Goal: Navigation & Orientation: Go to known website

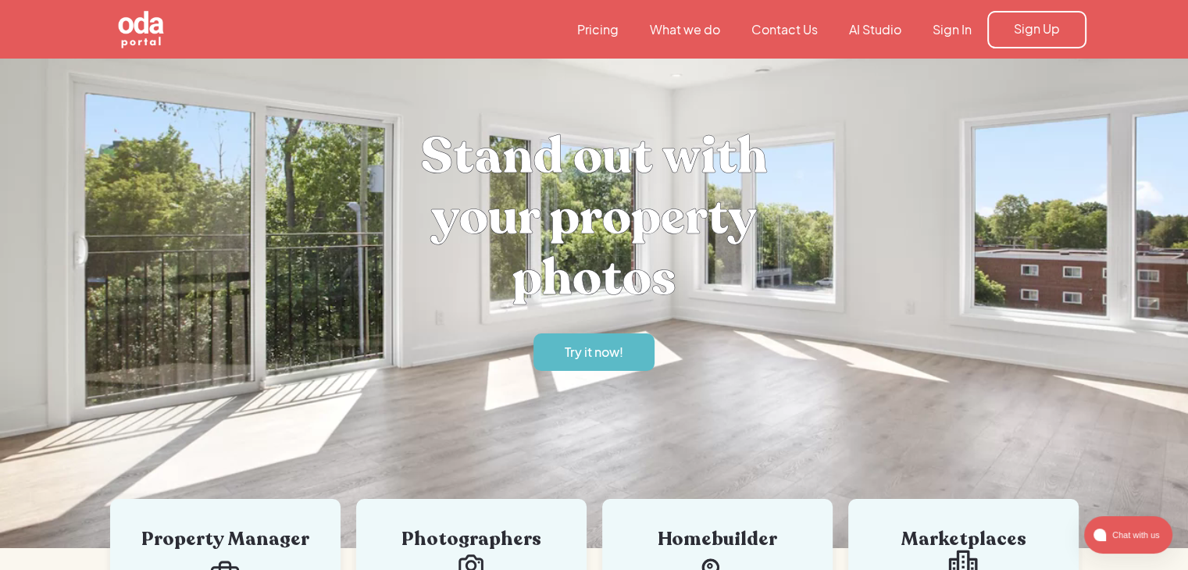
click at [954, 32] on link "Sign In" at bounding box center [952, 29] width 70 height 17
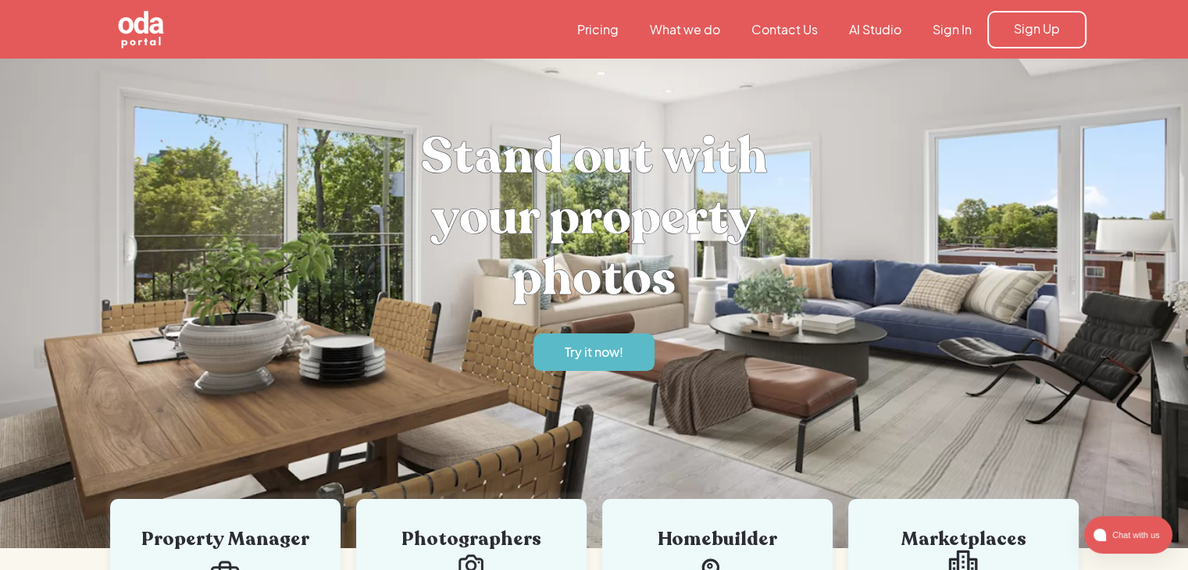
click at [952, 32] on link "Sign In" at bounding box center [952, 29] width 70 height 17
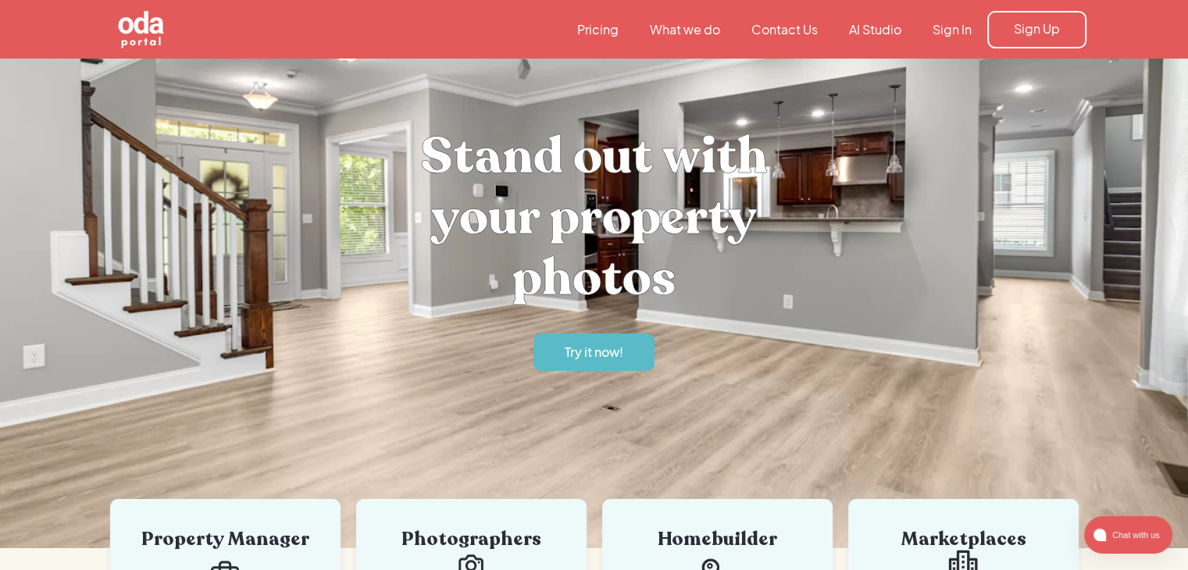
click at [974, 37] on link "Sign In" at bounding box center [952, 29] width 70 height 17
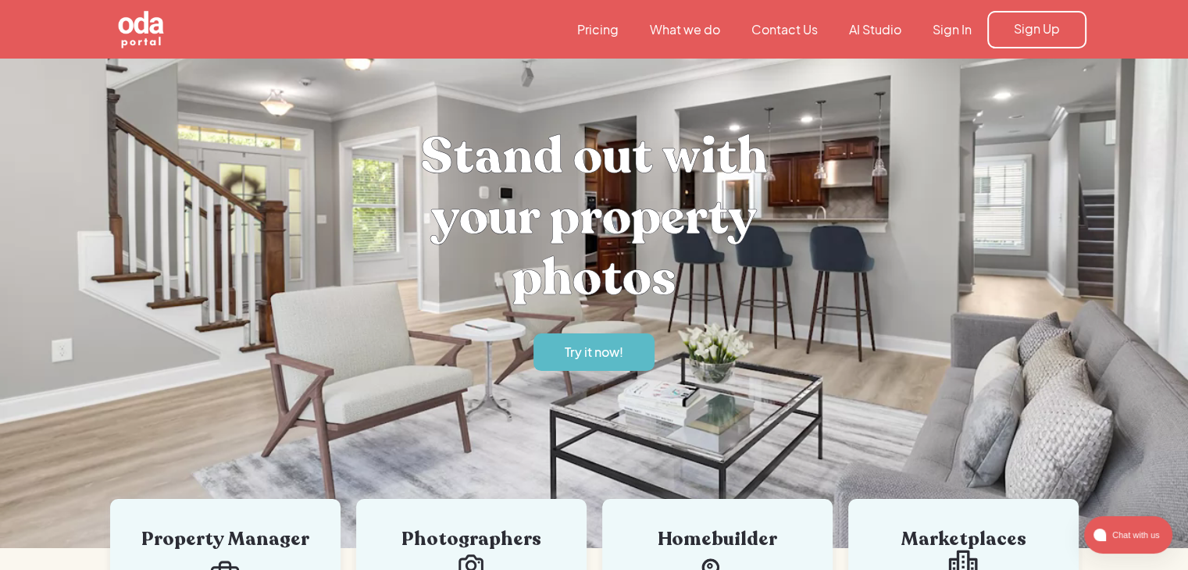
click at [945, 30] on link "Sign In" at bounding box center [952, 29] width 70 height 17
